Goal: Navigation & Orientation: Find specific page/section

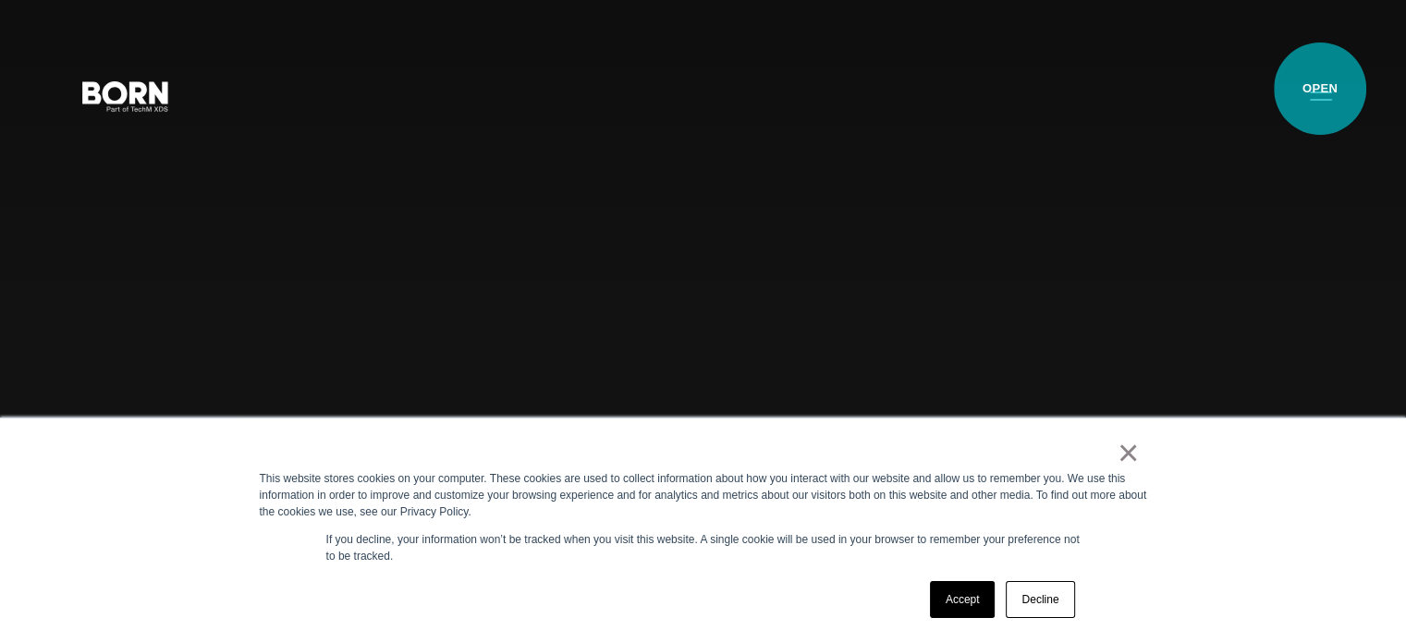
click at [1320, 89] on button "Primary Menu" at bounding box center [1321, 95] width 44 height 39
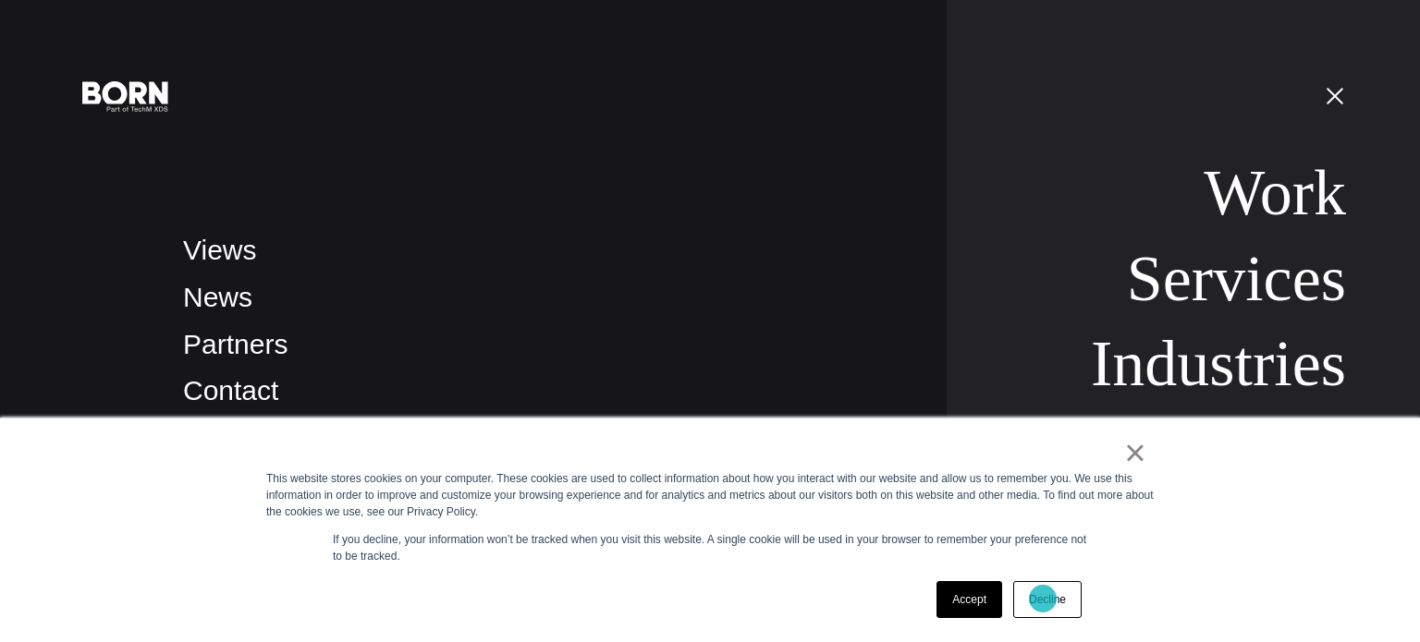
click at [1043, 599] on link "Decline" at bounding box center [1047, 599] width 68 height 37
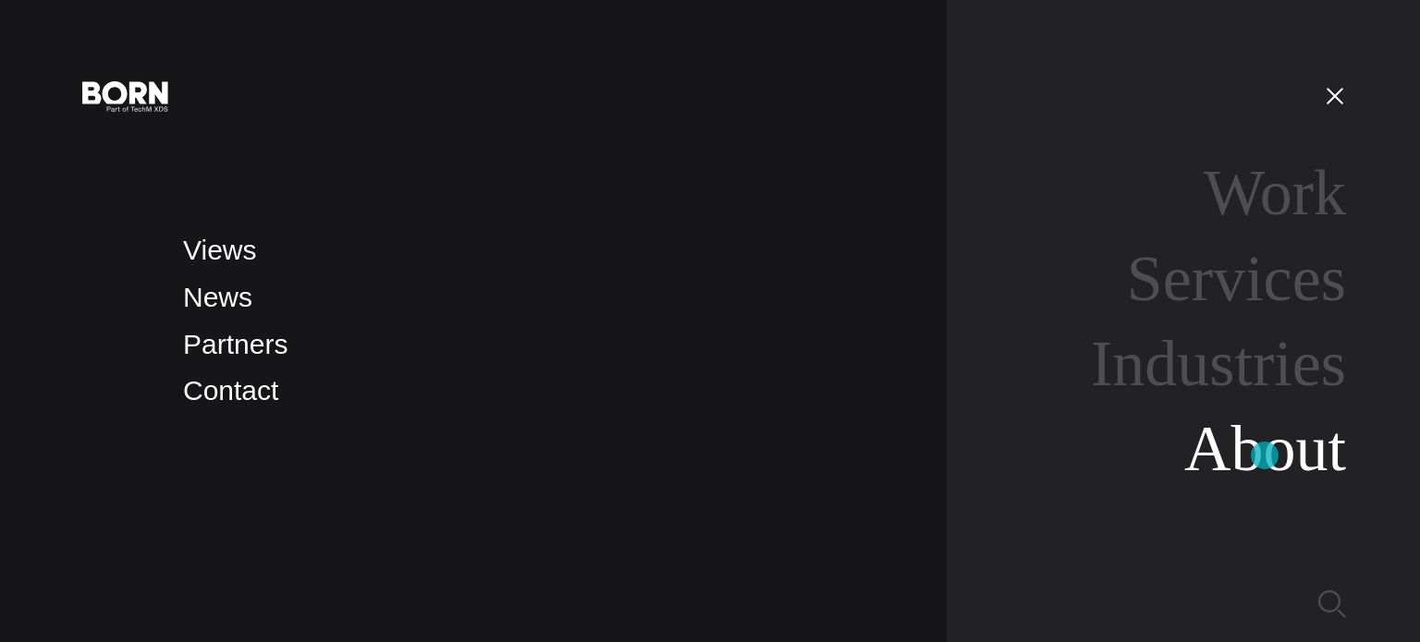
click at [1266, 458] on link "About" at bounding box center [1265, 448] width 162 height 71
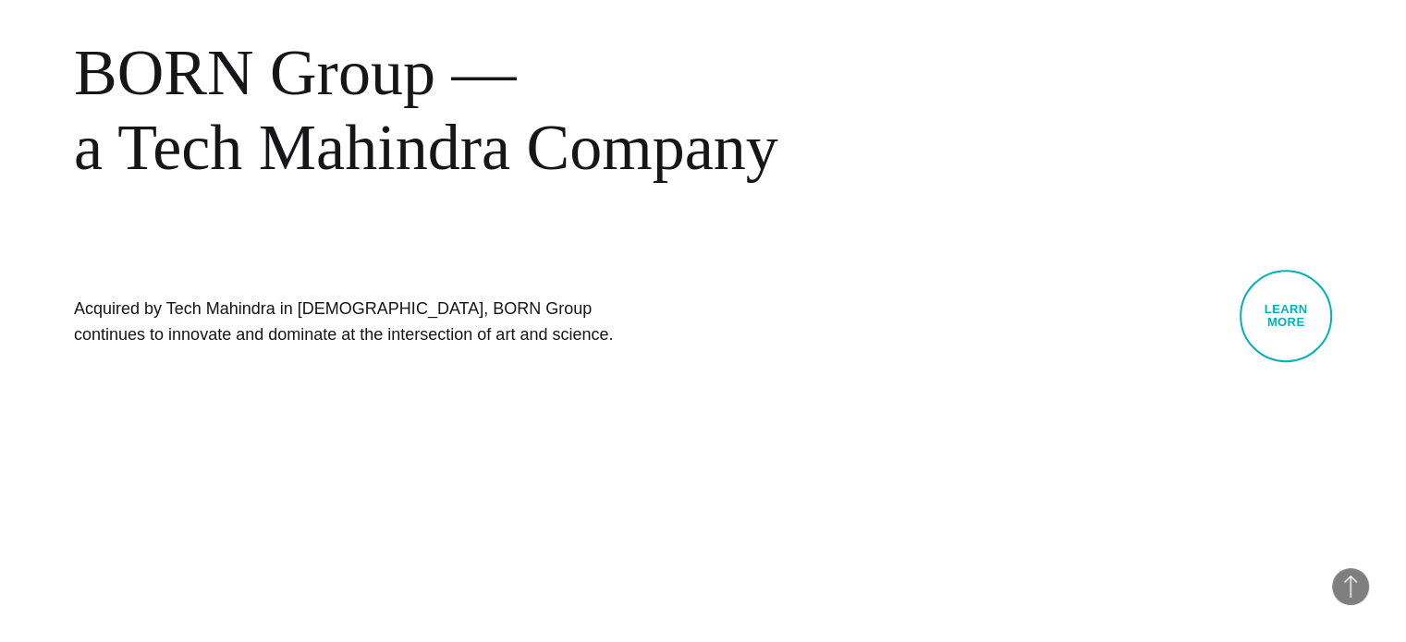
scroll to position [845, 0]
